Goal: Contribute content: Contribute content

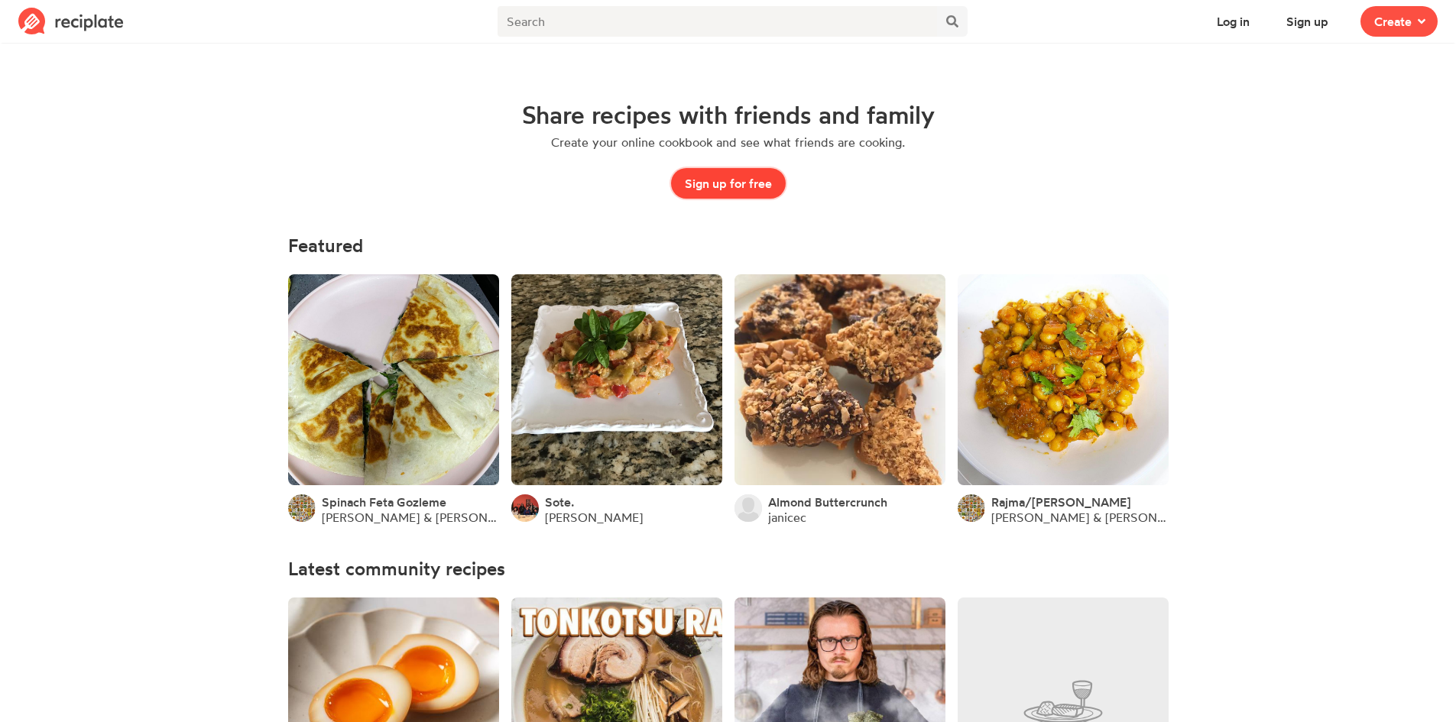
click at [738, 188] on button "Sign up for free" at bounding box center [728, 183] width 115 height 31
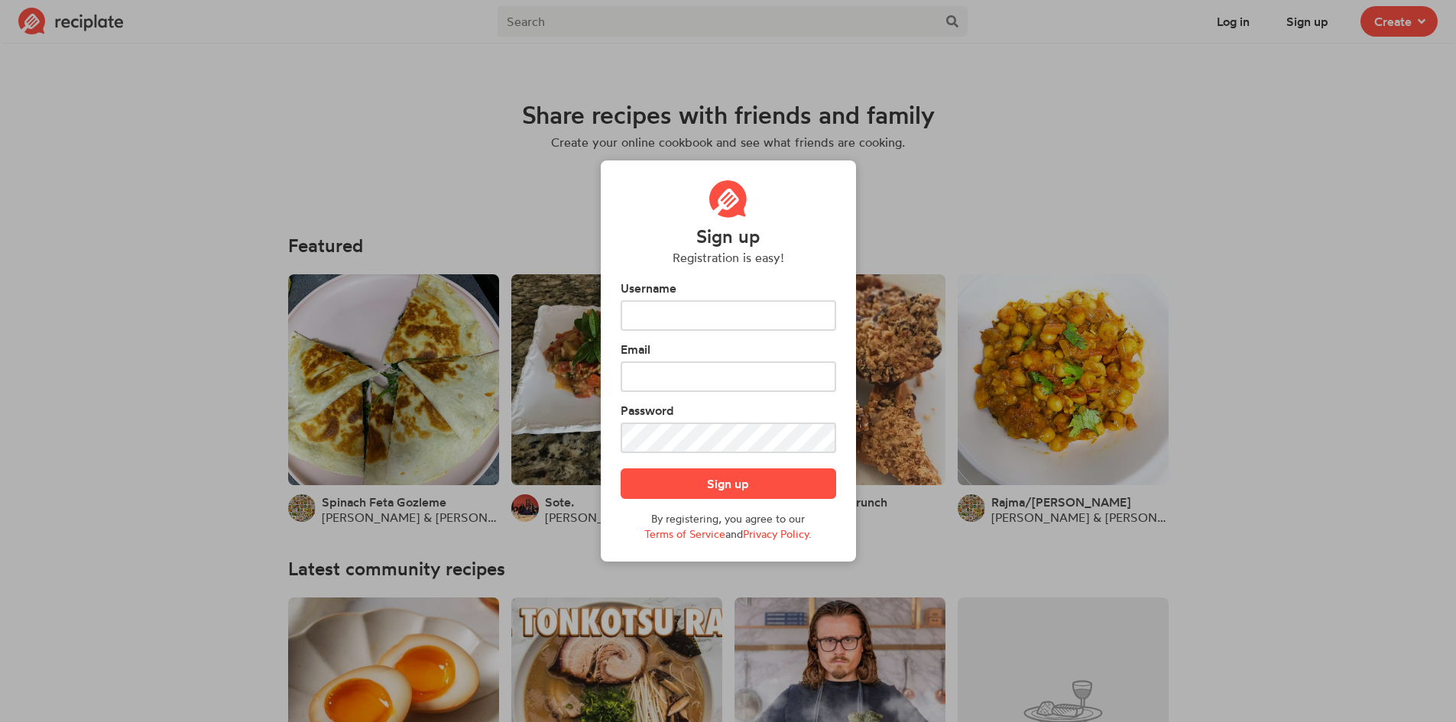
click at [978, 153] on div "Sign up Registration is easy! Username Email Password Sign up By registering, y…" at bounding box center [728, 361] width 1456 height 722
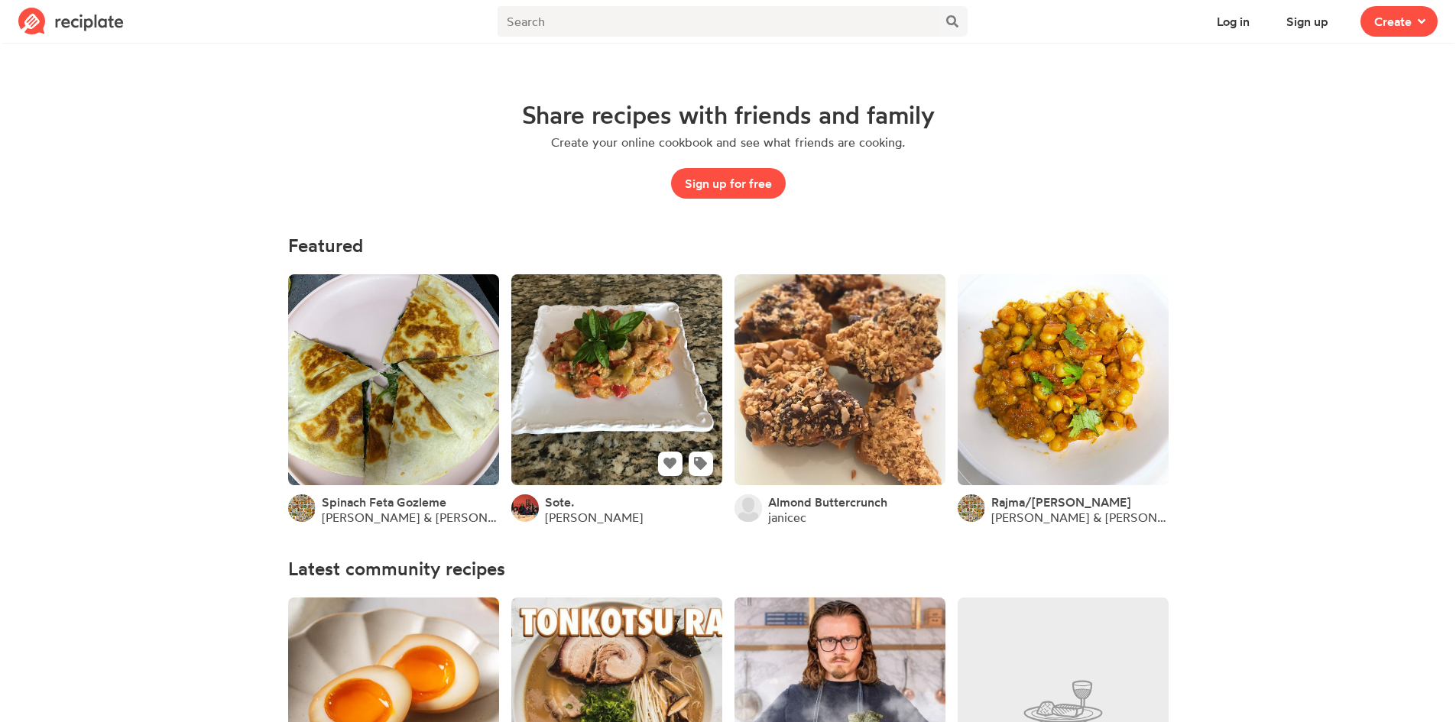
click at [573, 384] on link at bounding box center [616, 379] width 211 height 211
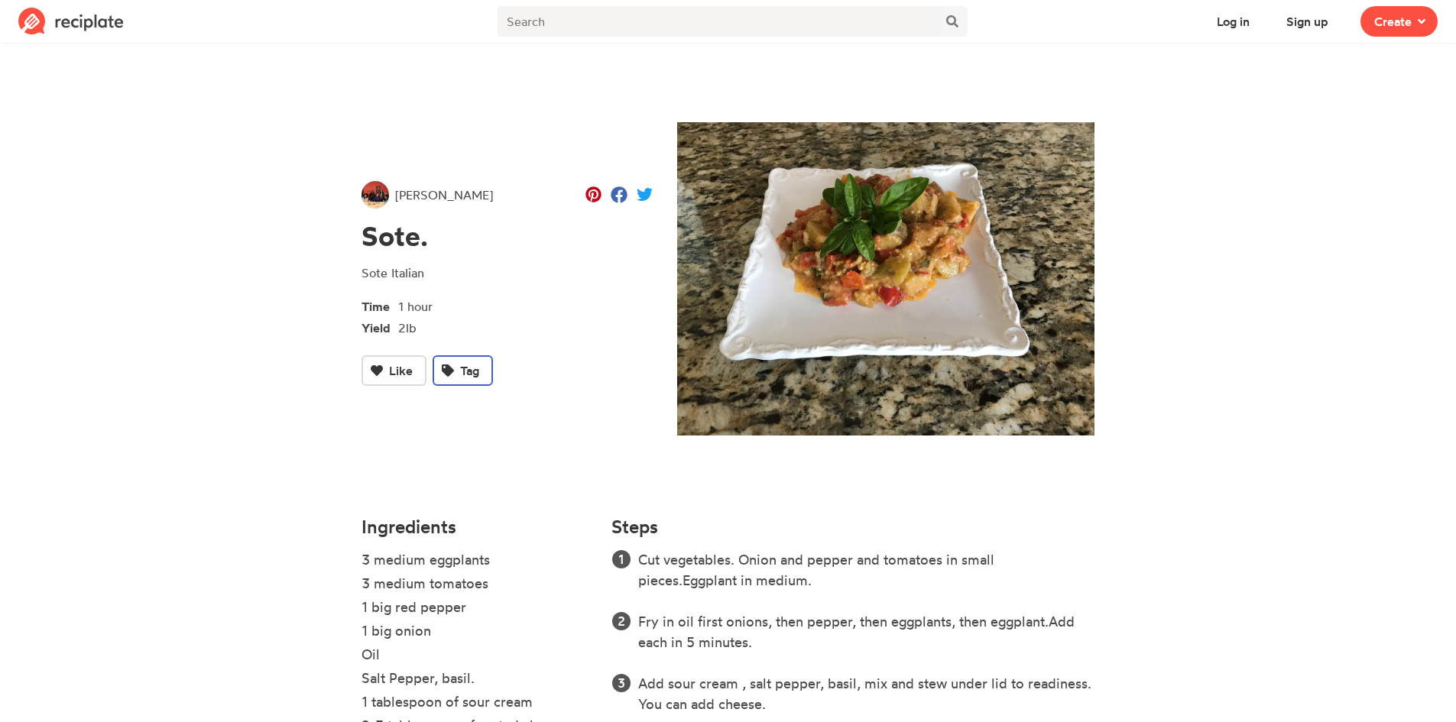
click at [485, 366] on button "Tag" at bounding box center [463, 370] width 60 height 31
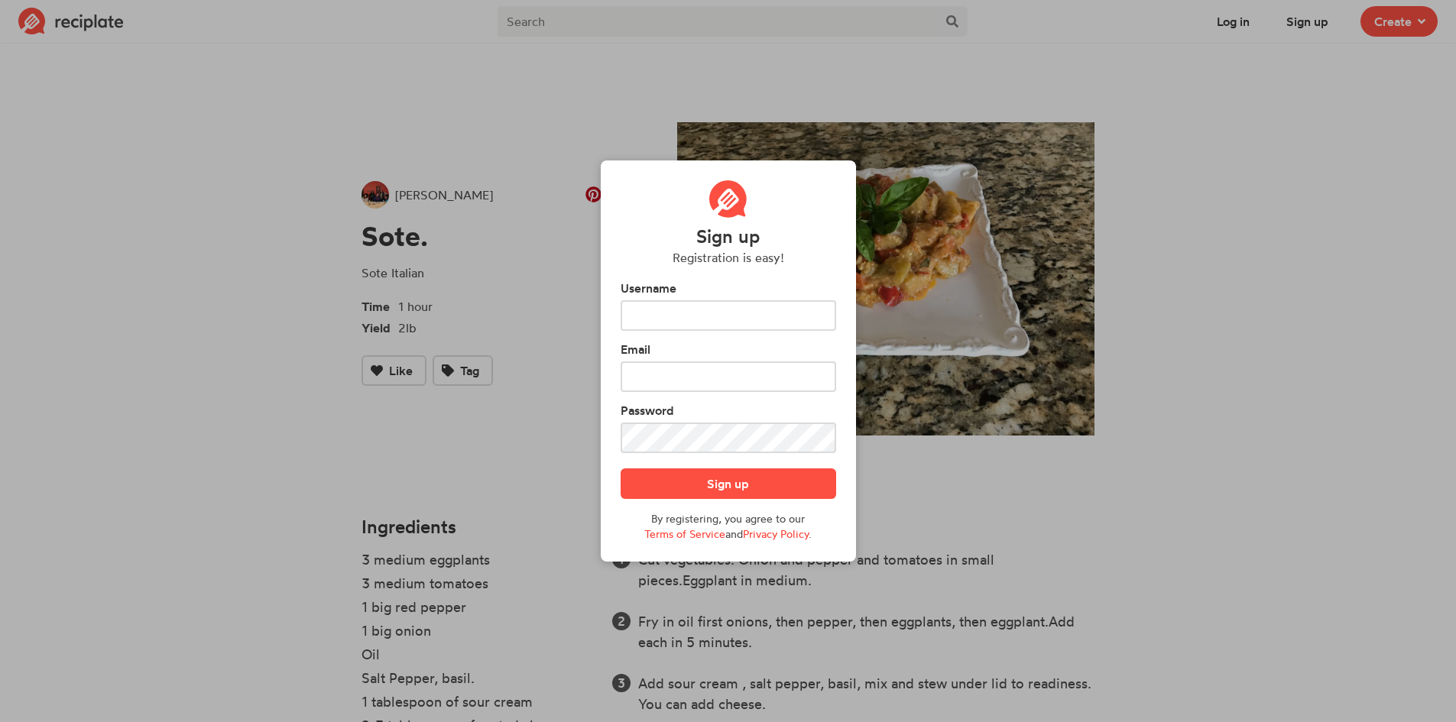
click at [559, 292] on div "Sign up Registration is easy! Username Email Password Sign up By registering, y…" at bounding box center [728, 361] width 1456 height 722
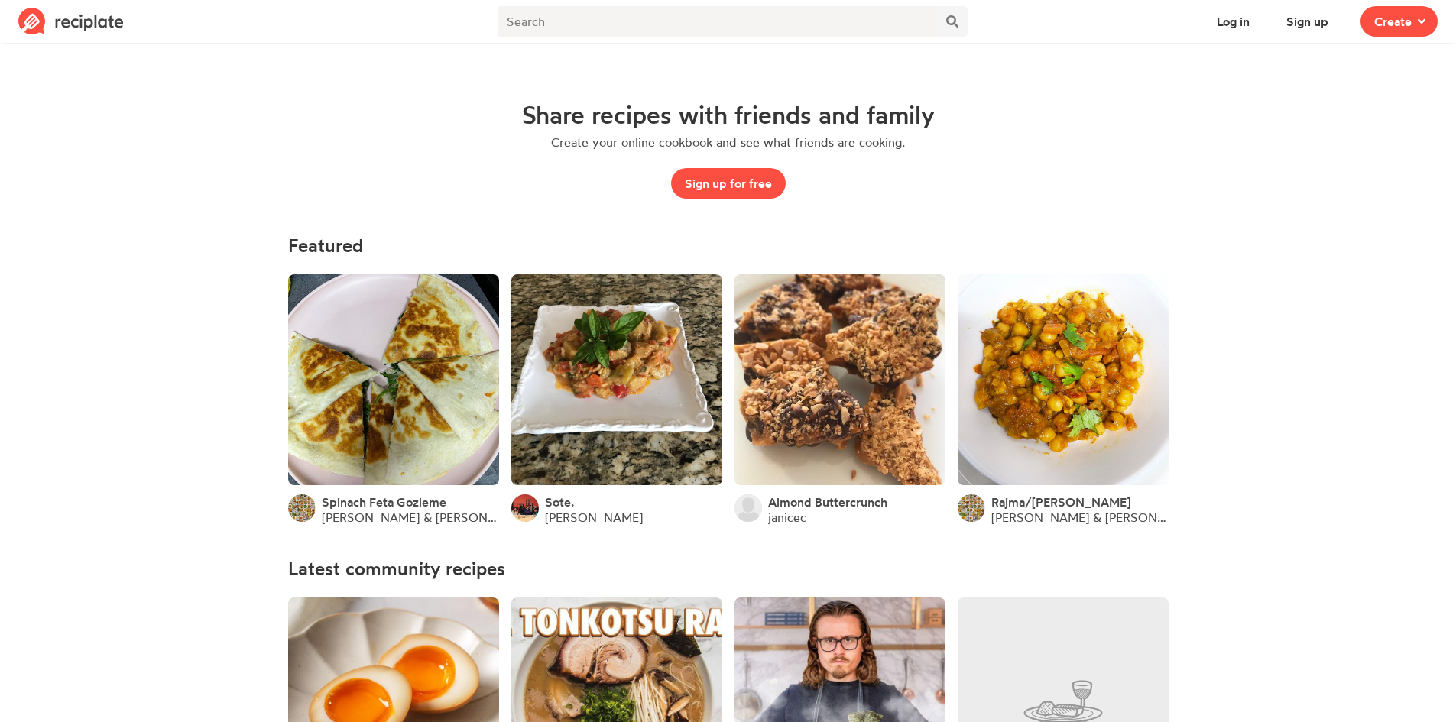
click at [83, 8] on img at bounding box center [70, 22] width 105 height 28
click at [1399, 28] on span "Create" at bounding box center [1392, 21] width 37 height 18
click at [1324, 70] on span "Write a recipe from scratch" at bounding box center [1344, 74] width 132 height 13
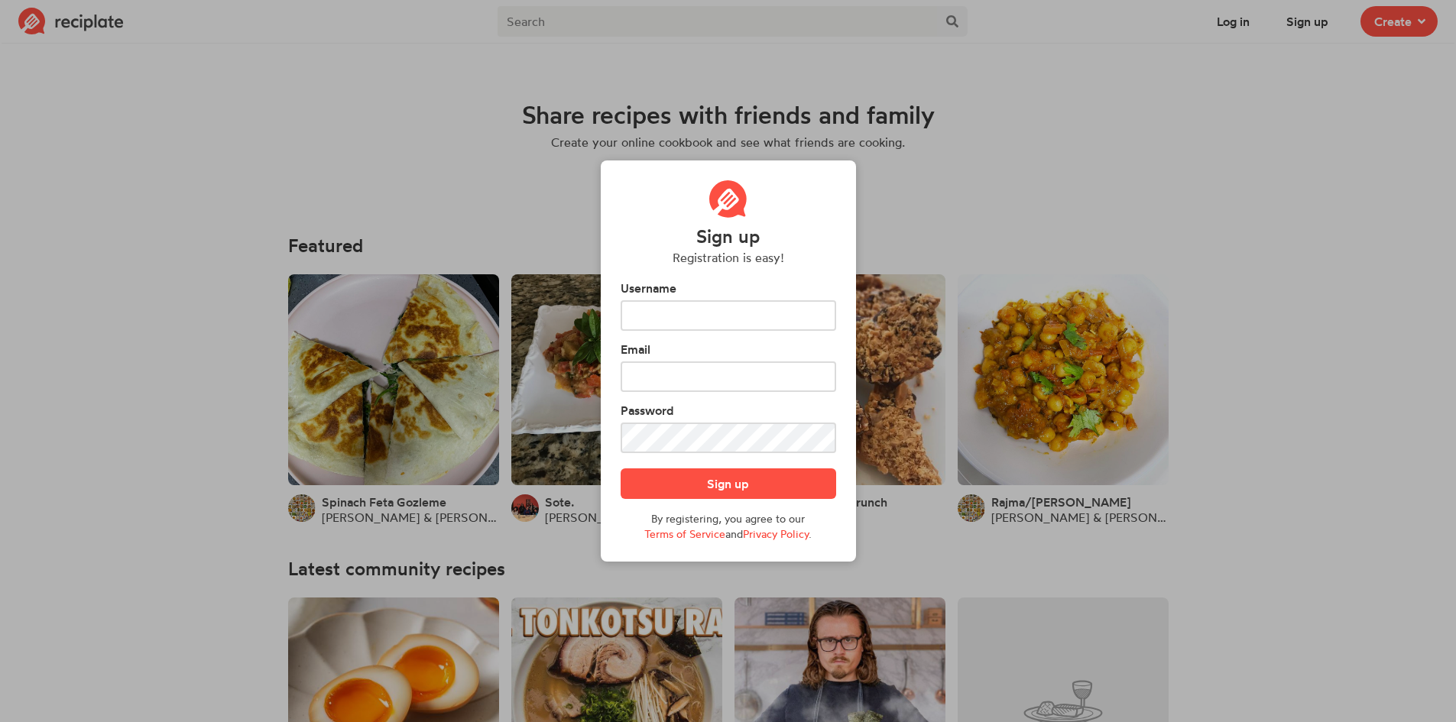
click at [1036, 210] on div "Sign up Registration is easy! Username Email Password Sign up By registering, y…" at bounding box center [728, 361] width 1456 height 722
